Goal: Information Seeking & Learning: Learn about a topic

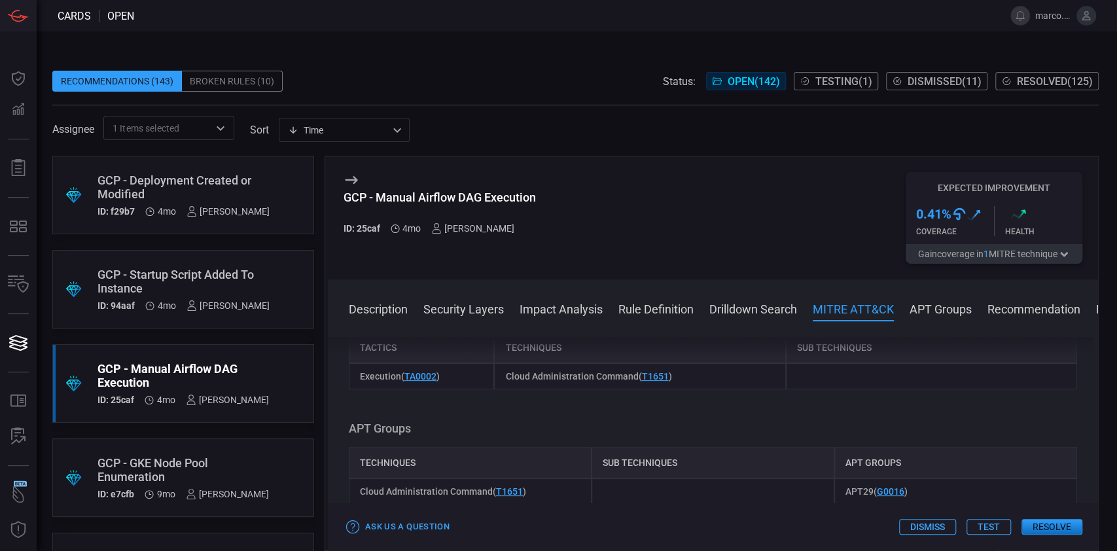
scroll to position [1569, 0]
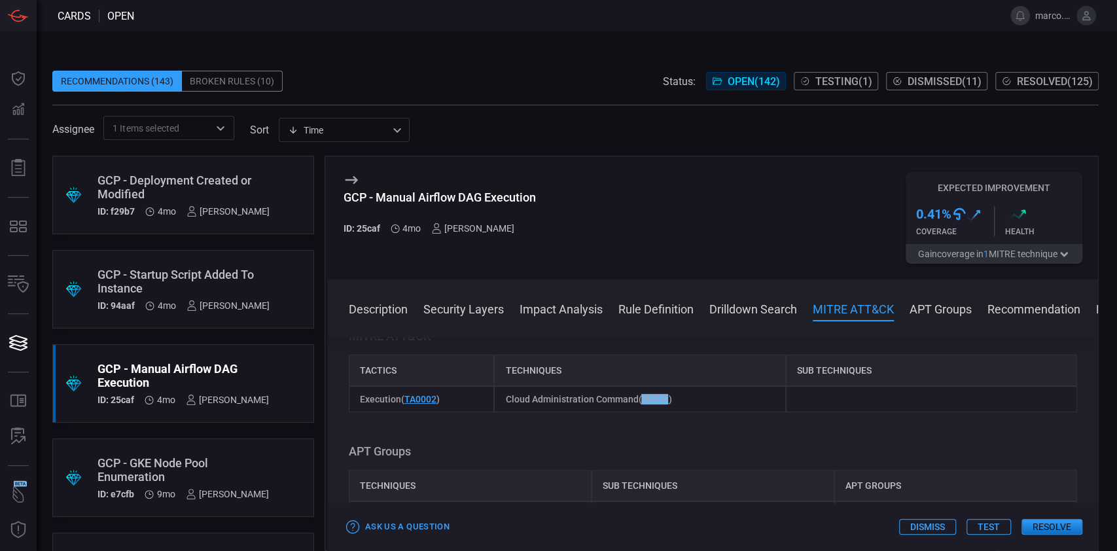
drag, startPoint x: 665, startPoint y: 416, endPoint x: 639, endPoint y: 416, distance: 26.2
click at [639, 404] on span "Cloud Administration Command ( T1651 )" at bounding box center [588, 399] width 166 height 10
copy link "T1651"
drag, startPoint x: 542, startPoint y: 204, endPoint x: 346, endPoint y: 204, distance: 197.0
click at [346, 204] on div "GCP - Manual Airflow DAG Execution ID: 25caf 4mo [PERSON_NAME] Expected Improve…" at bounding box center [713, 217] width 770 height 123
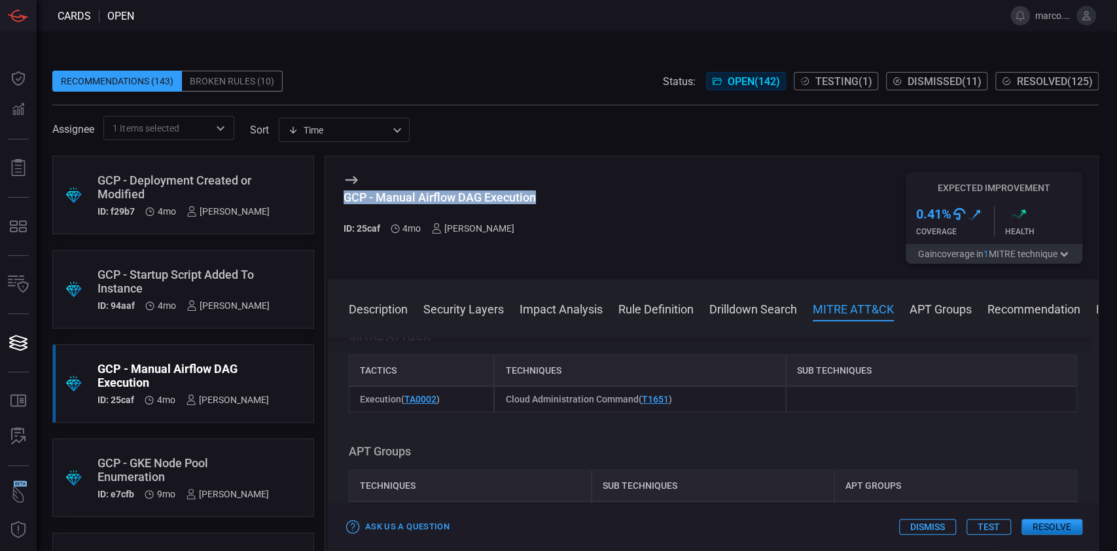
copy div "GCP - Manual Airflow DAG Execution"
click at [504, 255] on div "GCP - Manual Airflow DAG Execution ID: 25caf 4mo [PERSON_NAME]" at bounding box center [440, 218] width 192 height 92
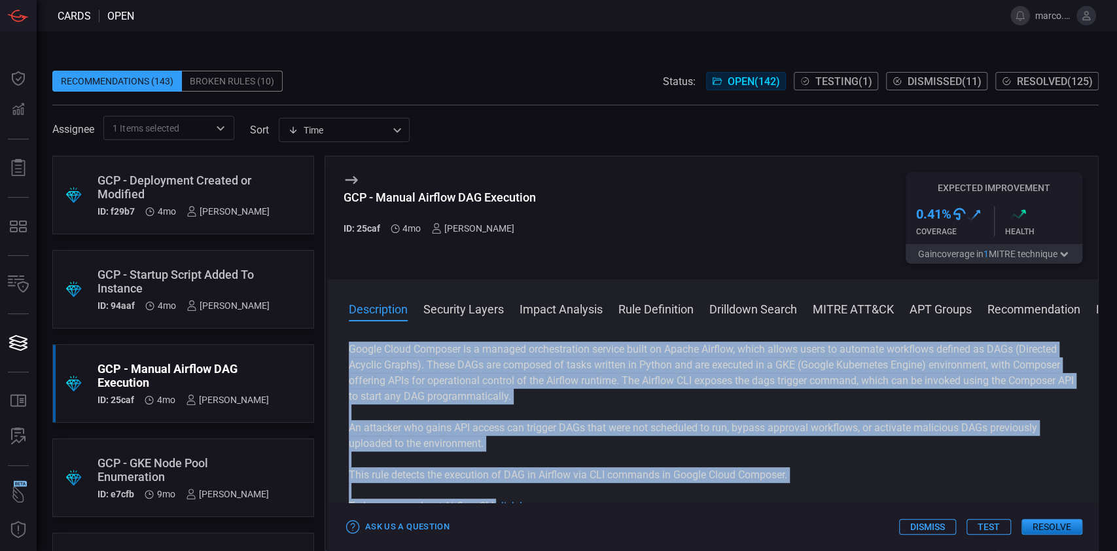
scroll to position [0, 0]
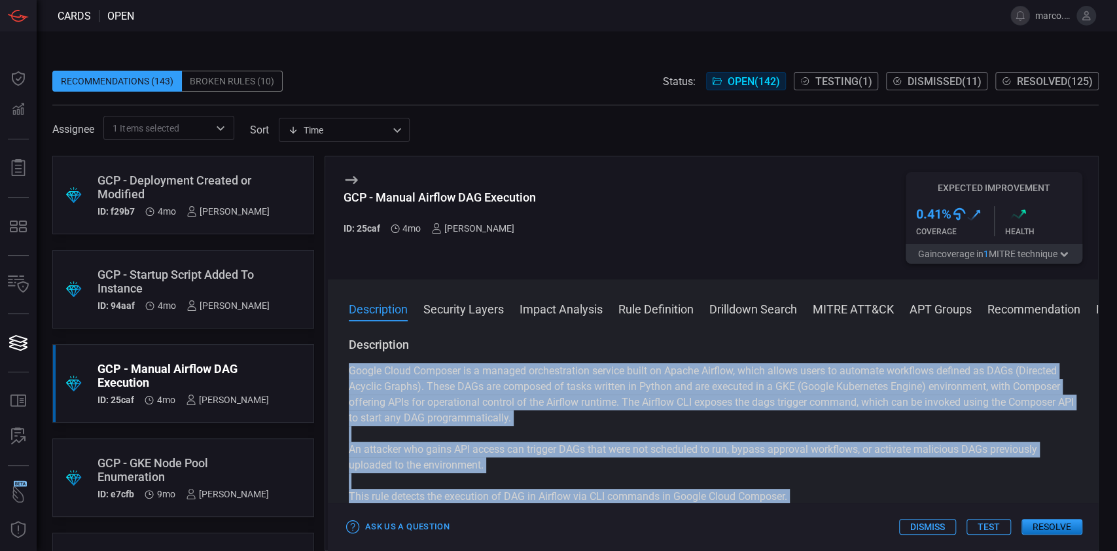
drag, startPoint x: 497, startPoint y: 442, endPoint x: 340, endPoint y: 377, distance: 170.1
click at [340, 377] on div "Description Google Cloud Composer is a managed orchestration service built on A…" at bounding box center [713, 441] width 770 height 209
copy div "Google Cloud Composer is a managed orchestration service built on Apache Airflo…"
click at [651, 427] on div "Google Cloud Composer is a managed orchestration service built on Apache Airflo…" at bounding box center [713, 449] width 728 height 173
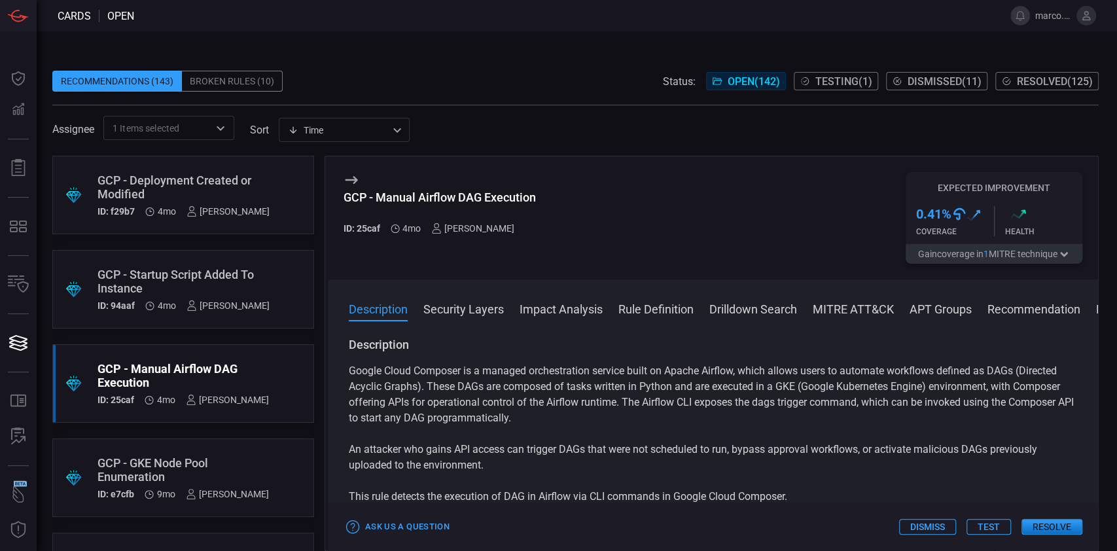
scroll to position [174, 0]
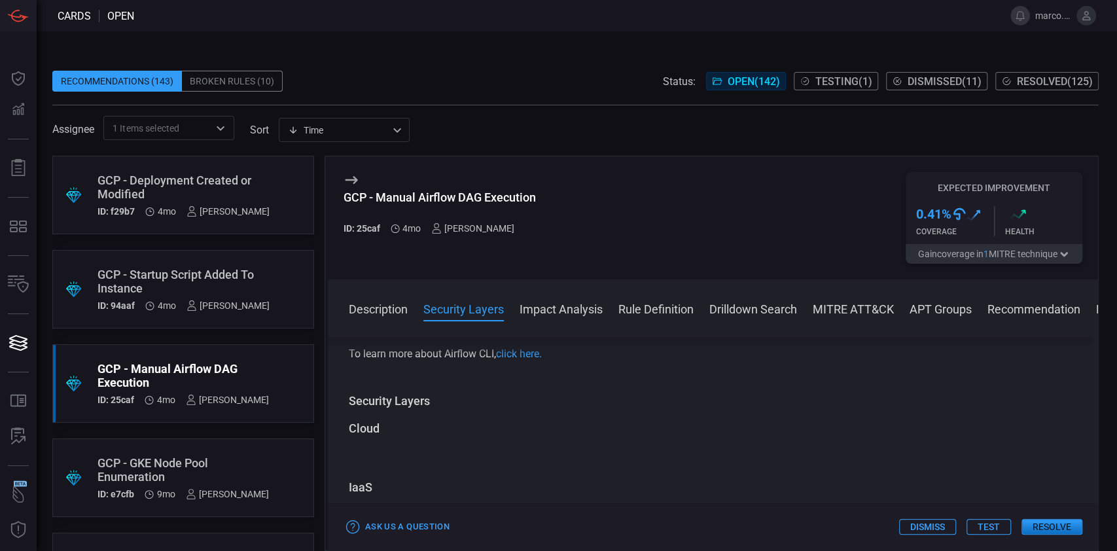
drag, startPoint x: 511, startPoint y: 353, endPoint x: 464, endPoint y: 391, distance: 60.5
click at [461, 392] on div "Description Google Cloud Composer is a managed orchestration service built on A…" at bounding box center [713, 441] width 770 height 209
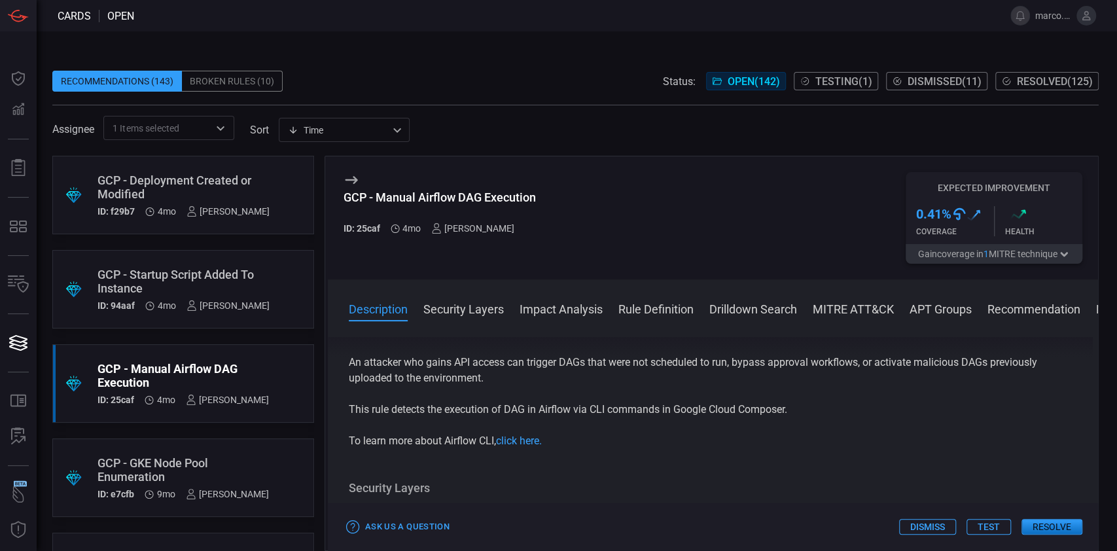
click at [568, 423] on div "Google Cloud Composer is a managed orchestration service built on Apache Airflo…" at bounding box center [713, 362] width 728 height 173
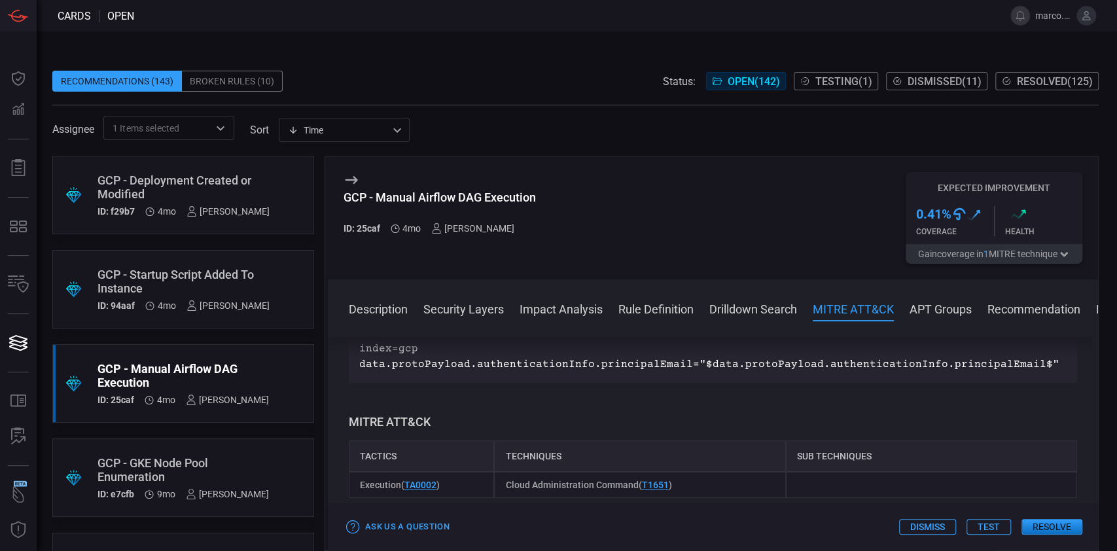
scroll to position [1571, 0]
